Goal: Book appointment/travel/reservation

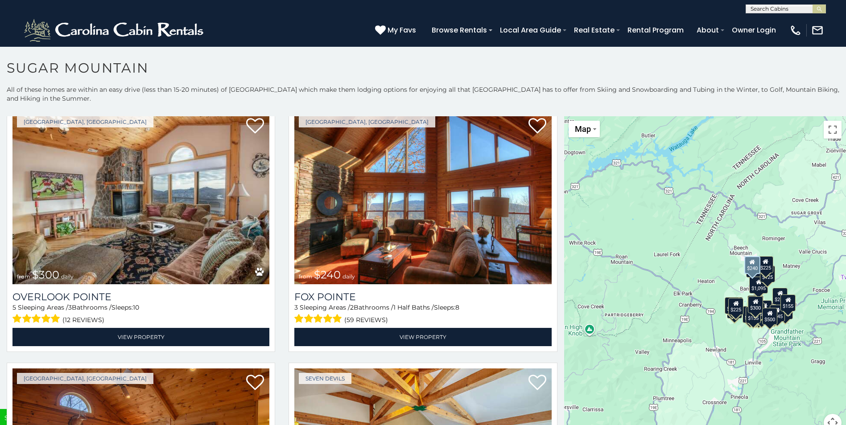
scroll to position [3389, 0]
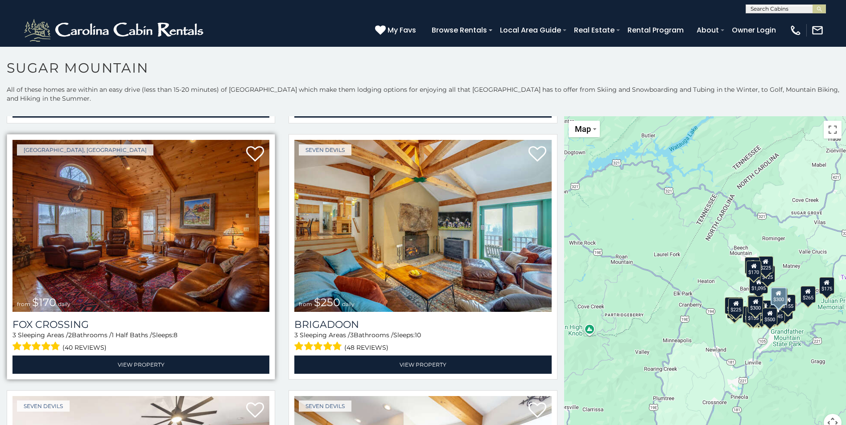
scroll to position [3593, 0]
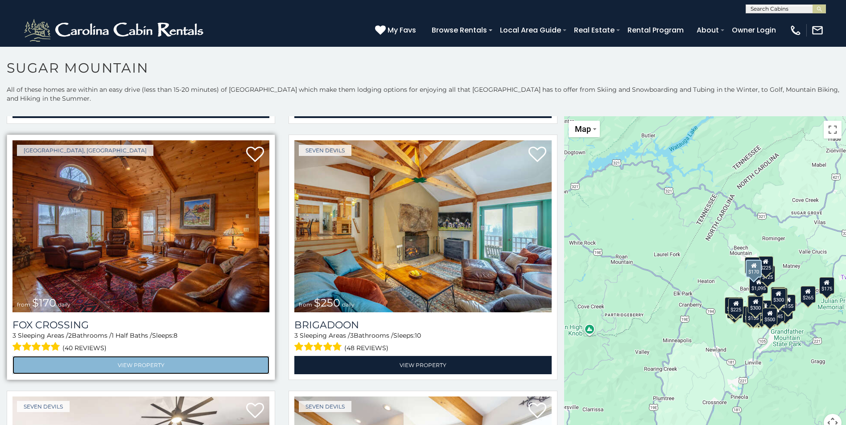
click at [154, 356] on link "View Property" at bounding box center [140, 365] width 257 height 18
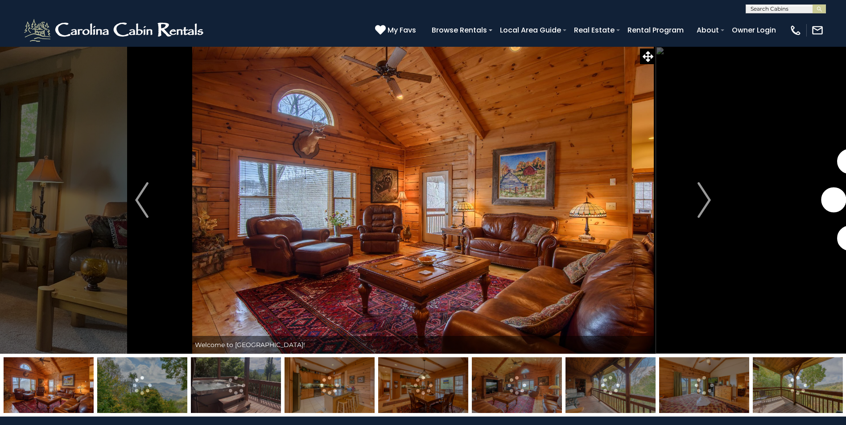
click at [138, 391] on img at bounding box center [142, 386] width 90 height 56
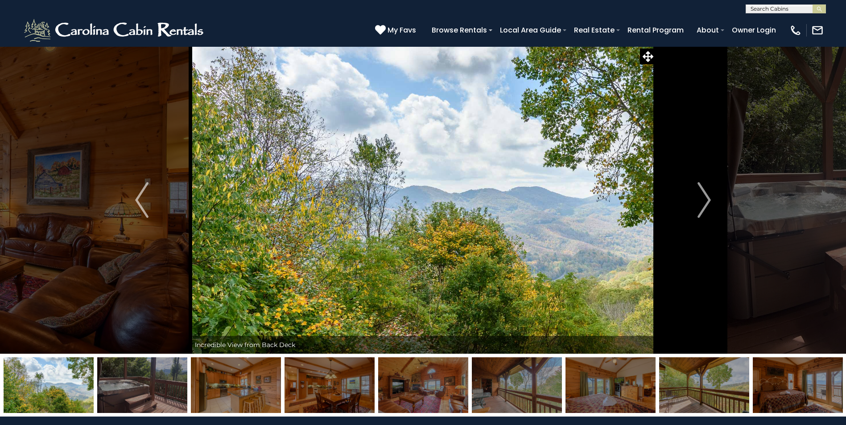
click at [225, 404] on img at bounding box center [236, 386] width 90 height 56
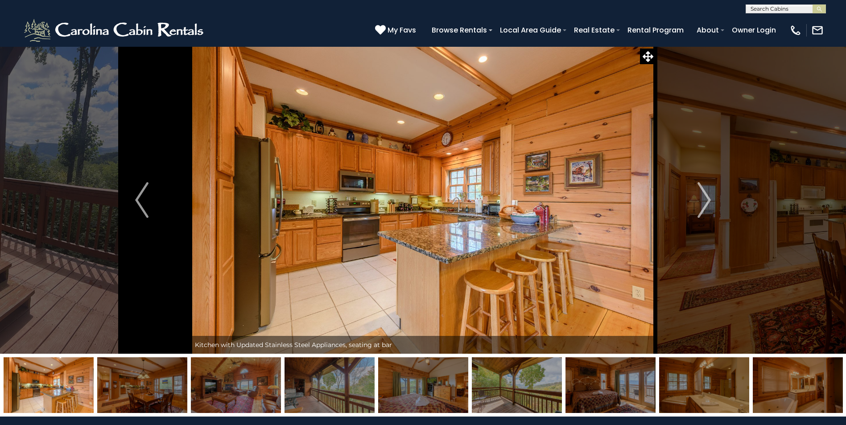
click at [291, 400] on img at bounding box center [329, 386] width 90 height 56
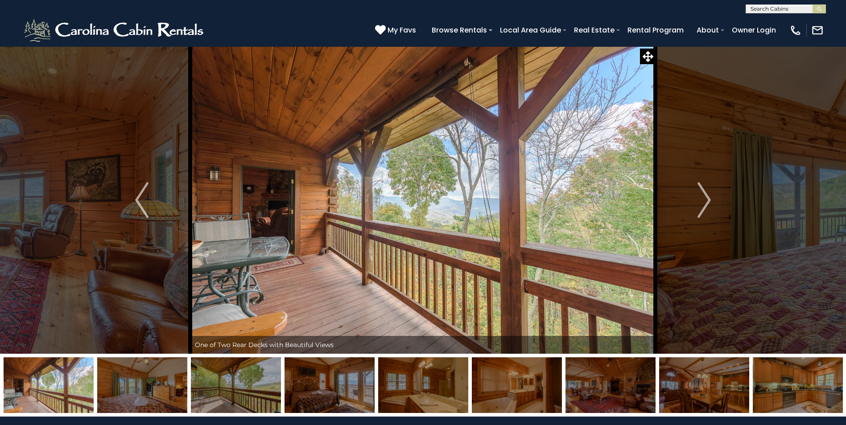
click at [364, 399] on img at bounding box center [329, 386] width 90 height 56
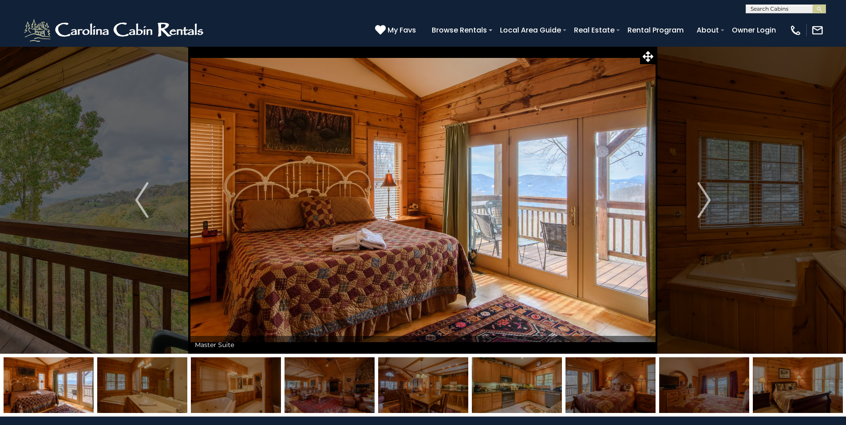
click at [399, 399] on img at bounding box center [423, 386] width 90 height 56
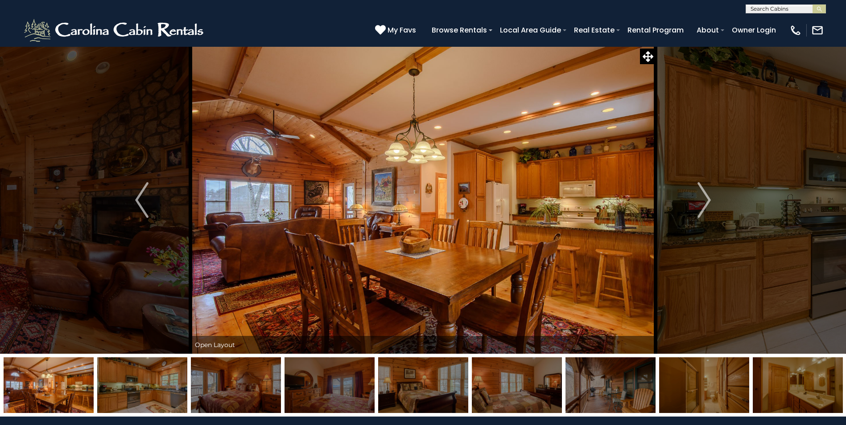
click at [399, 393] on img at bounding box center [423, 386] width 90 height 56
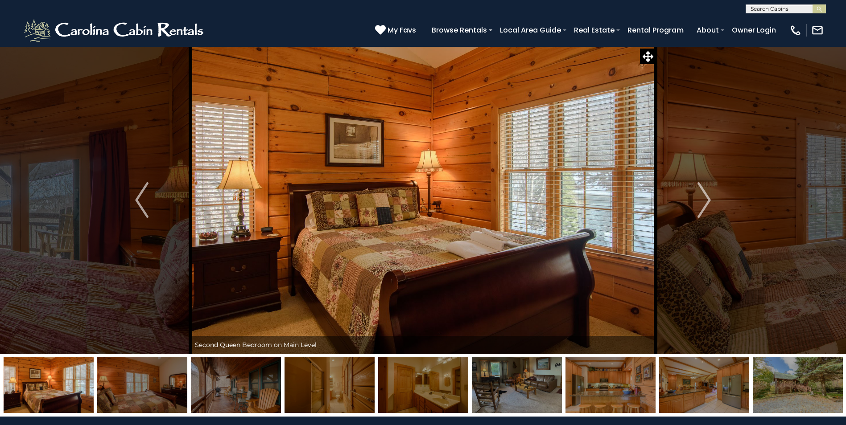
click at [494, 399] on img at bounding box center [517, 386] width 90 height 56
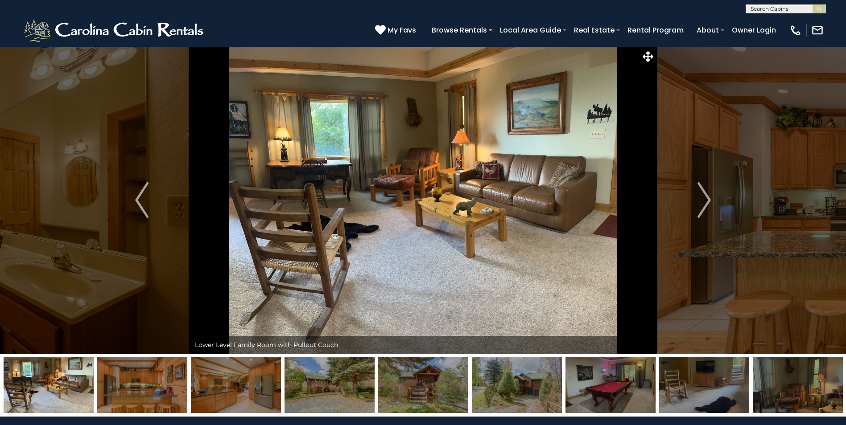
click at [589, 385] on img at bounding box center [610, 386] width 90 height 56
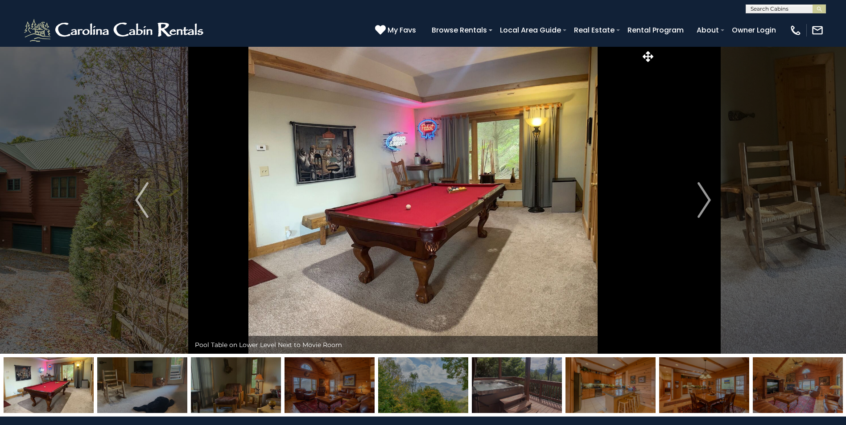
click at [510, 380] on img at bounding box center [517, 386] width 90 height 56
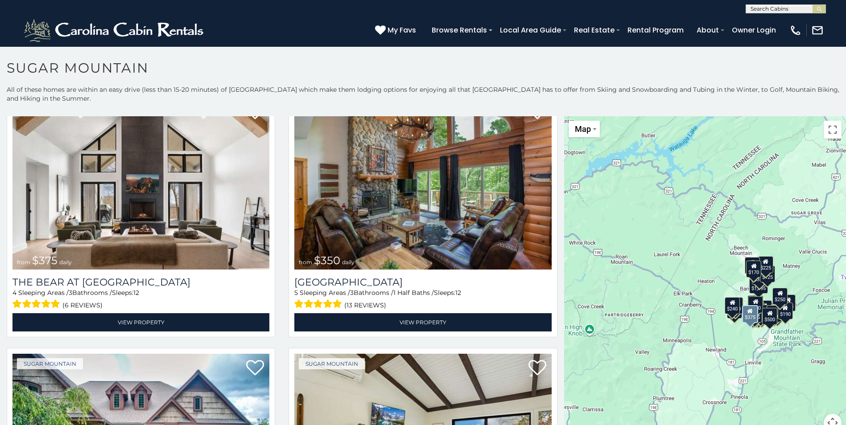
scroll to position [178, 0]
